Goal: Task Accomplishment & Management: Use online tool/utility

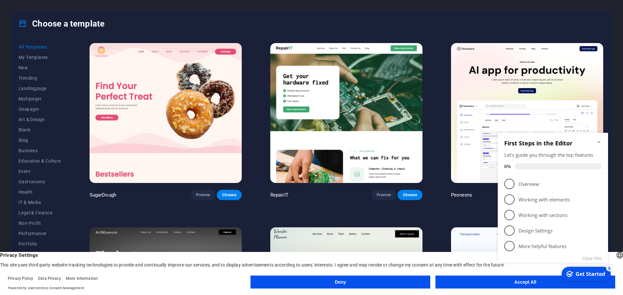
click at [597, 140] on icon "Minimize checklist" at bounding box center [598, 141] width 5 height 5
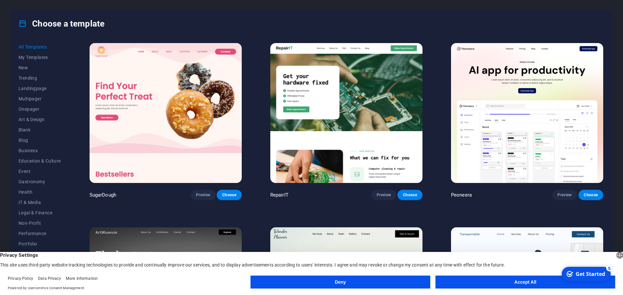
click at [468, 282] on button "Accept All" at bounding box center [525, 282] width 180 height 13
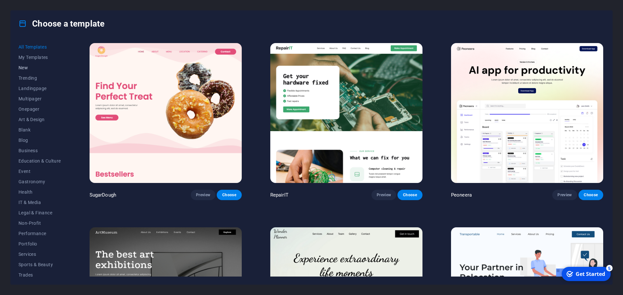
click at [24, 66] on span "New" at bounding box center [39, 67] width 42 height 5
click at [29, 65] on span "New" at bounding box center [39, 67] width 42 height 5
click at [37, 55] on span "My Templates" at bounding box center [39, 57] width 42 height 5
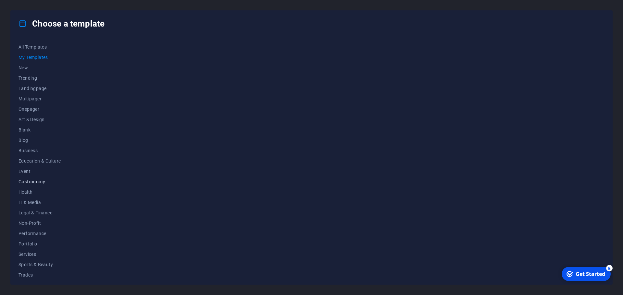
scroll to position [24, 0]
click at [586, 277] on div "Get Started" at bounding box center [590, 274] width 30 height 7
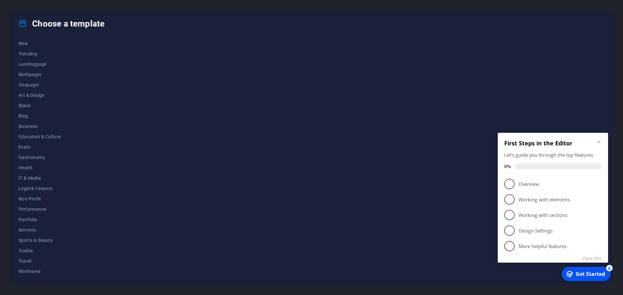
click at [586, 277] on div "Get Started" at bounding box center [590, 274] width 30 height 7
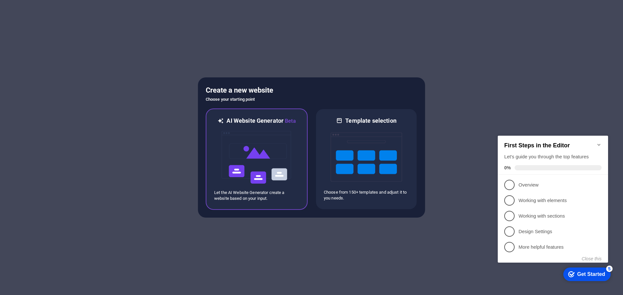
click at [273, 140] on img at bounding box center [256, 157] width 71 height 65
